Goal: Task Accomplishment & Management: Manage account settings

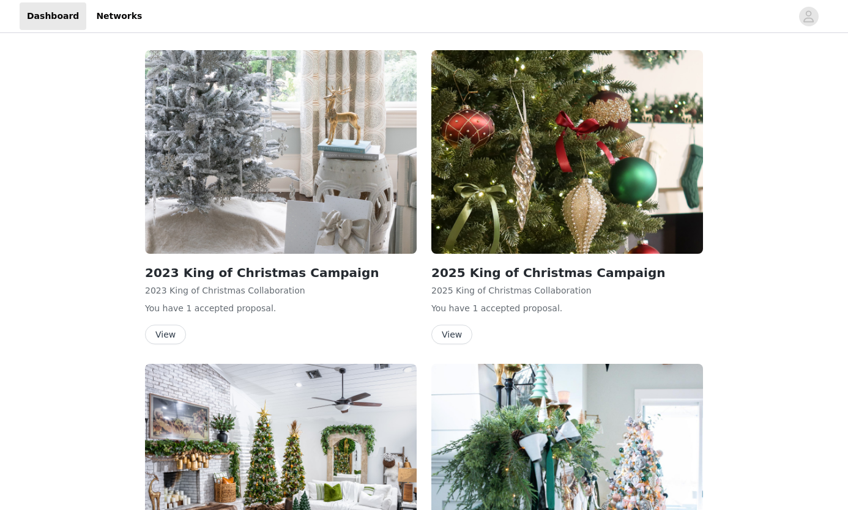
click at [457, 331] on button "View" at bounding box center [451, 335] width 41 height 20
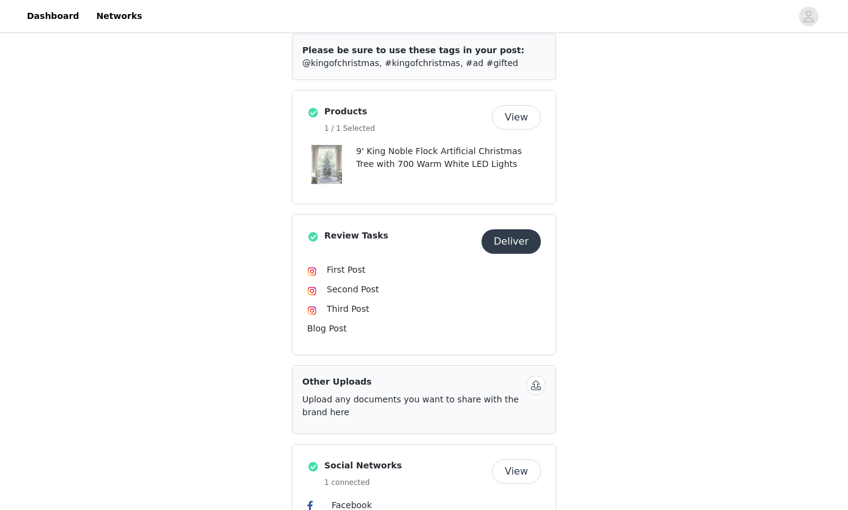
scroll to position [266, 0]
click at [312, 266] on img at bounding box center [312, 271] width 10 height 10
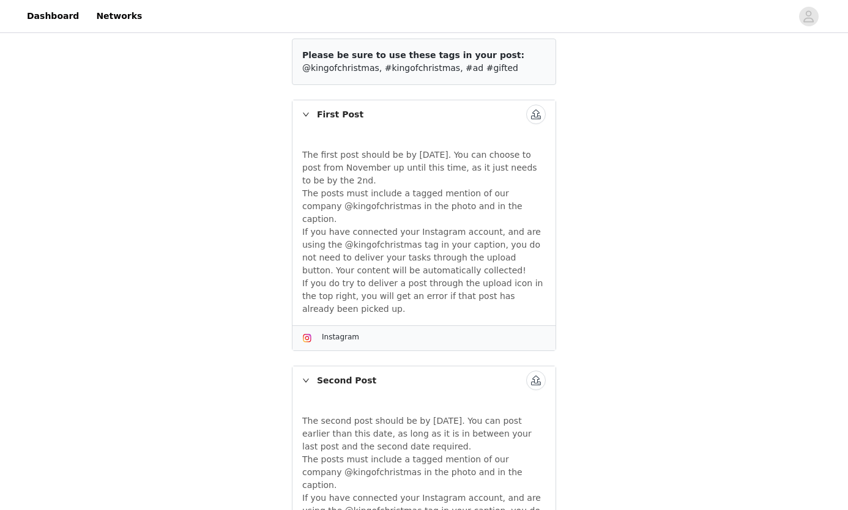
scroll to position [180, 0]
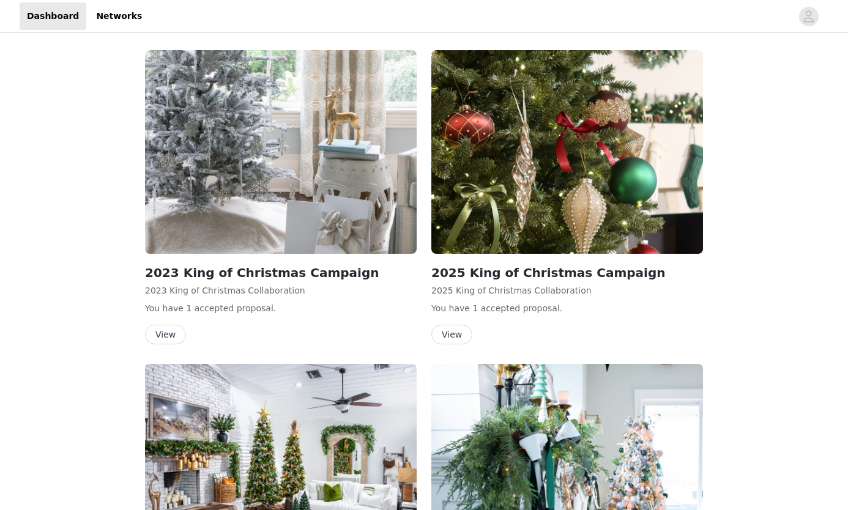
click at [458, 334] on button "View" at bounding box center [451, 335] width 41 height 20
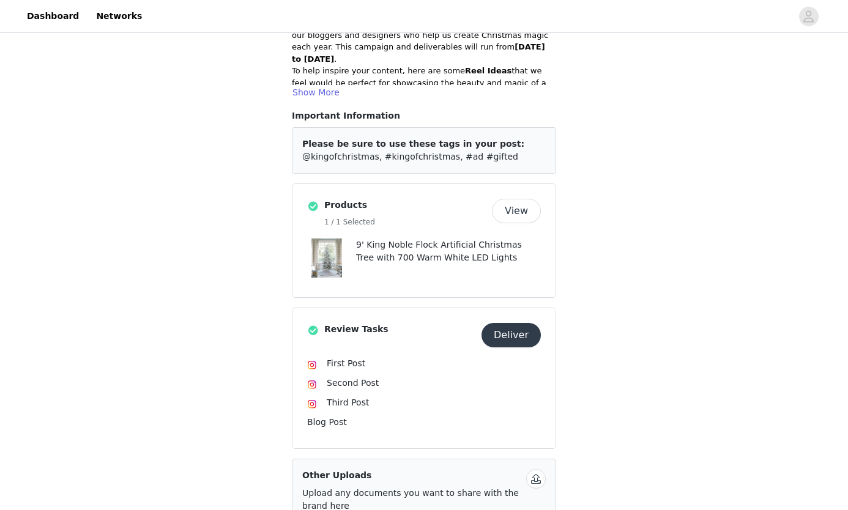
scroll to position [202, 0]
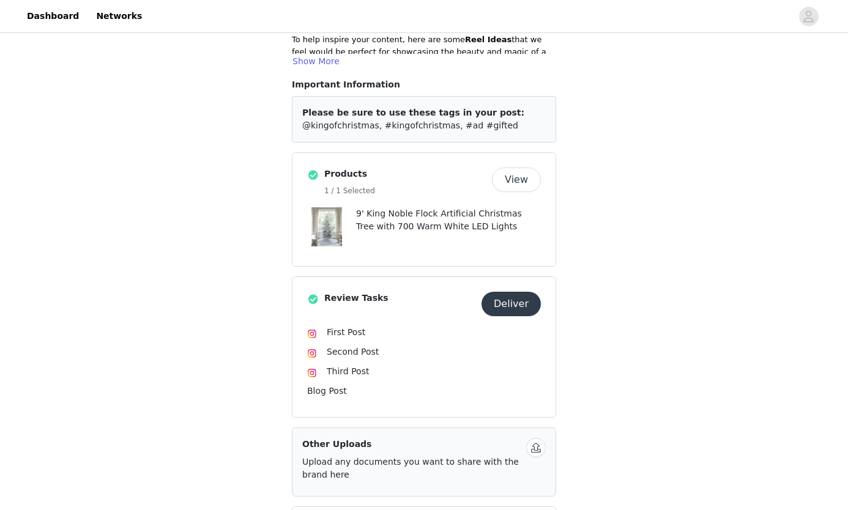
click at [356, 347] on span "Second Post" at bounding box center [353, 352] width 52 height 10
